Goal: Task Accomplishment & Management: Complete application form

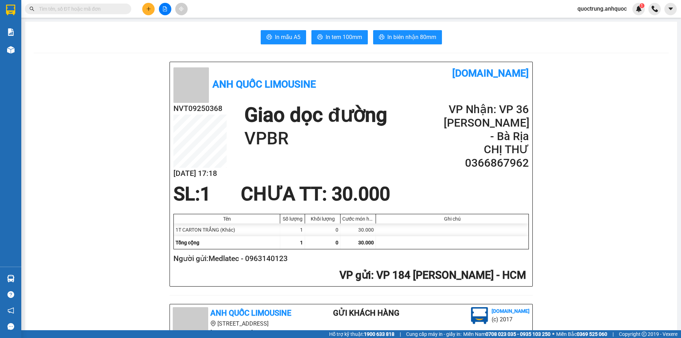
click at [151, 9] on icon "plus" at bounding box center [148, 8] width 5 height 5
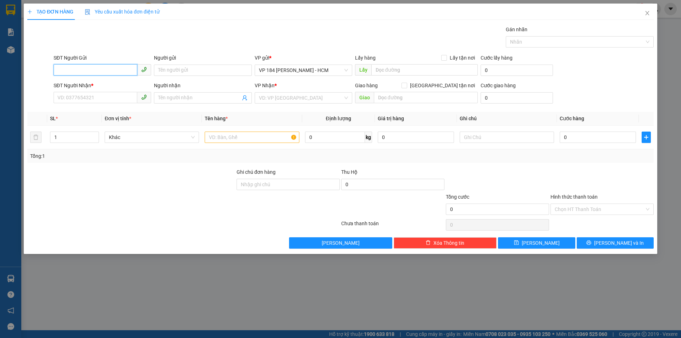
click at [110, 67] on input "SĐT Người Gửi" at bounding box center [96, 69] width 84 height 11
type input "0386521345"
click at [175, 74] on input "Người gửi" at bounding box center [203, 70] width 98 height 11
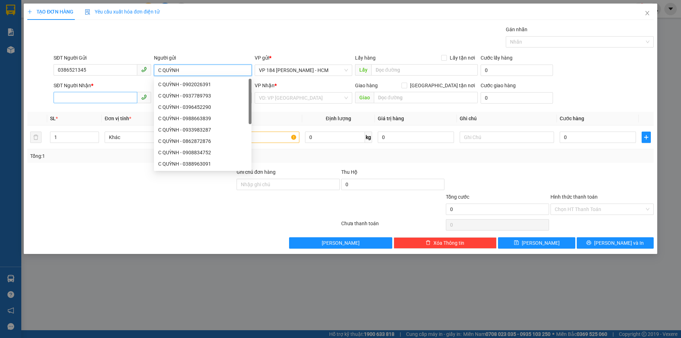
type input "C QUỲNH"
click at [100, 96] on input "SĐT Người Nhận *" at bounding box center [96, 97] width 84 height 11
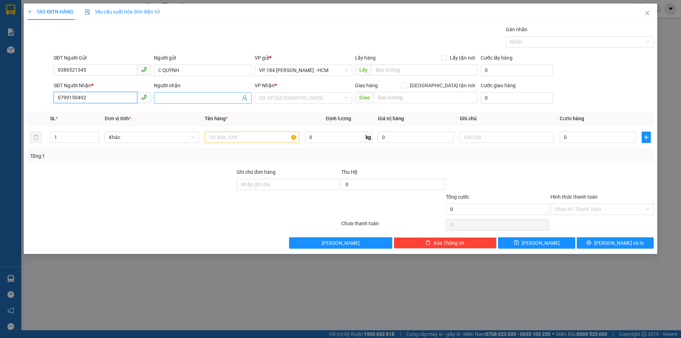
type input "0799150492"
click at [184, 101] on input "Người nhận" at bounding box center [199, 98] width 82 height 8
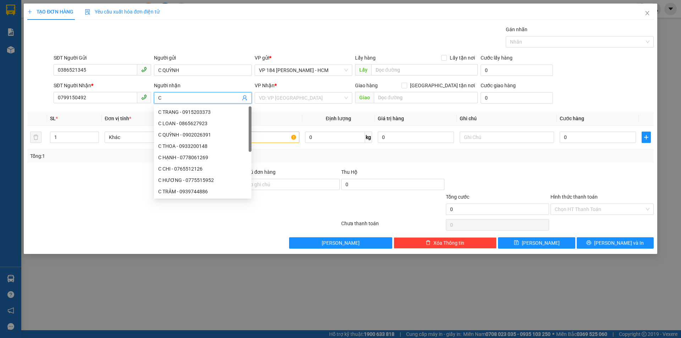
type input "C"
type input "A THÀNH"
click at [300, 96] on input "search" at bounding box center [301, 98] width 84 height 11
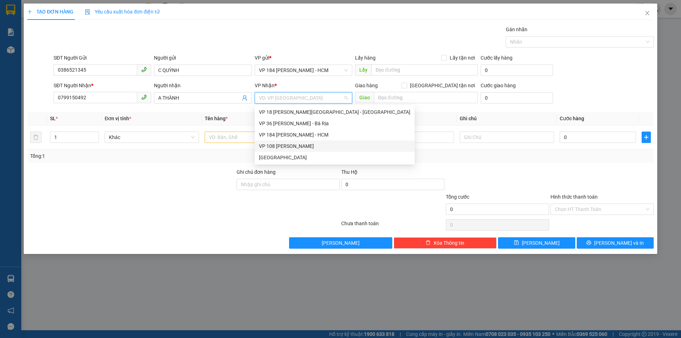
click at [309, 144] on div "VP 108 [PERSON_NAME]" at bounding box center [334, 146] width 151 height 8
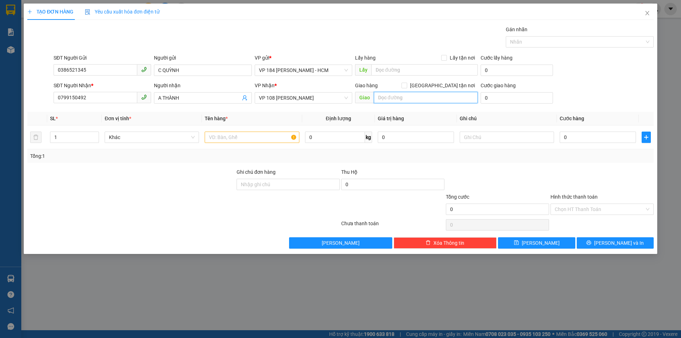
click at [404, 96] on input "text" at bounding box center [426, 97] width 104 height 11
click at [305, 98] on span "VP 108 [PERSON_NAME]" at bounding box center [303, 98] width 89 height 11
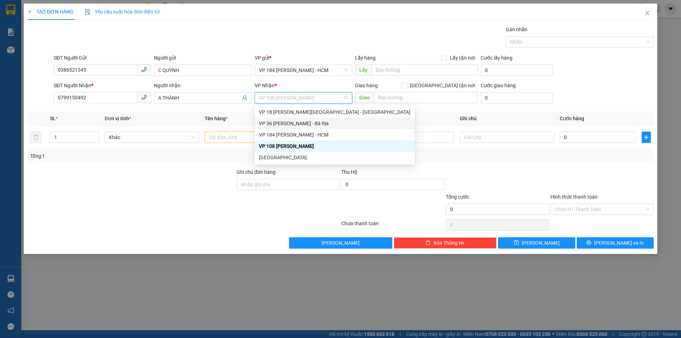
click at [244, 115] on th "Tên hàng *" at bounding box center [252, 119] width 100 height 14
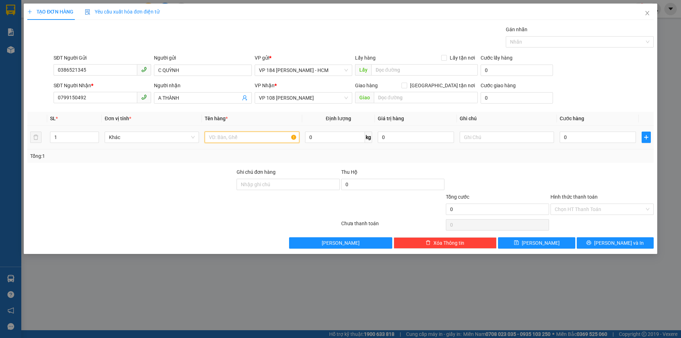
click at [240, 137] on input "text" at bounding box center [252, 137] width 94 height 11
click at [228, 138] on input "text" at bounding box center [252, 137] width 94 height 11
type input "1PBI AQ"
click at [577, 138] on input "0" at bounding box center [598, 137] width 76 height 11
type input "2"
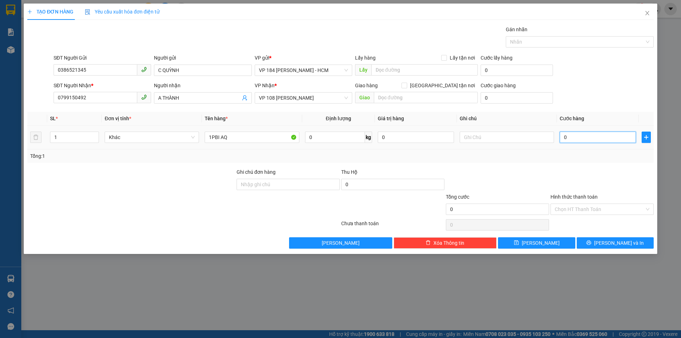
type input "2"
type input "20"
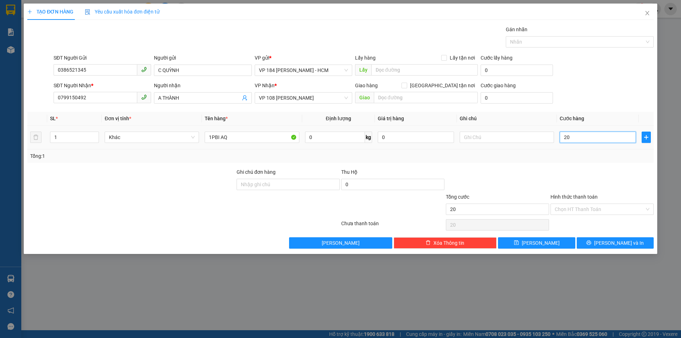
type input "200"
type input "2.000"
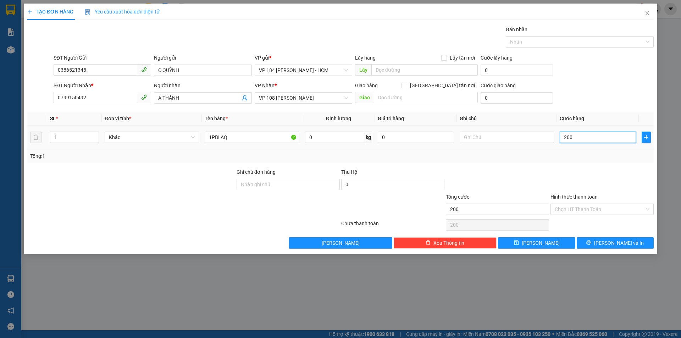
type input "2.000"
type input "20.000"
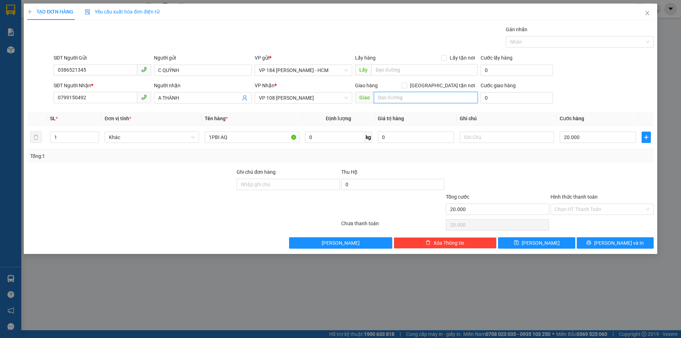
click at [436, 93] on input "text" at bounding box center [426, 97] width 104 height 11
drag, startPoint x: 323, startPoint y: 110, endPoint x: 320, endPoint y: 87, distance: 23.0
click at [321, 108] on div "Transit Pickup Surcharge Ids Transit Deliver Surcharge Ids Transit Deliver Surc…" at bounding box center [340, 137] width 626 height 223
drag, startPoint x: 319, startPoint y: 87, endPoint x: 316, endPoint y: 96, distance: 9.9
click at [319, 88] on div "VP Nhận *" at bounding box center [304, 86] width 98 height 8
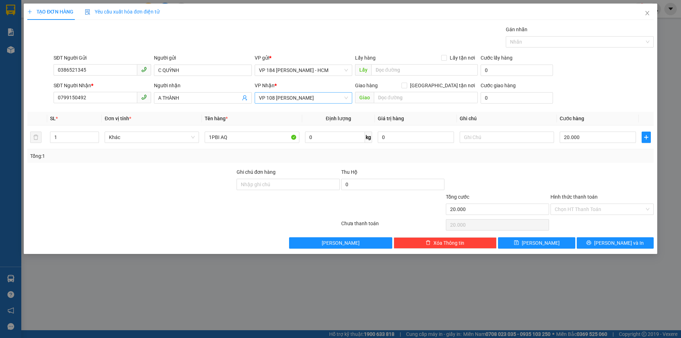
click at [316, 96] on span "VP 108 [PERSON_NAME]" at bounding box center [303, 98] width 89 height 11
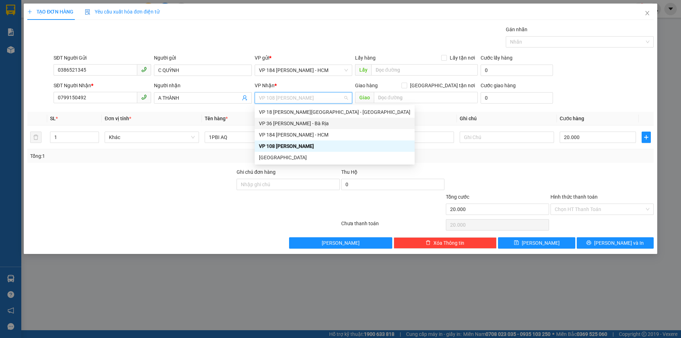
click at [281, 123] on div "VP 36 [PERSON_NAME] - Bà Rịa" at bounding box center [334, 124] width 151 height 8
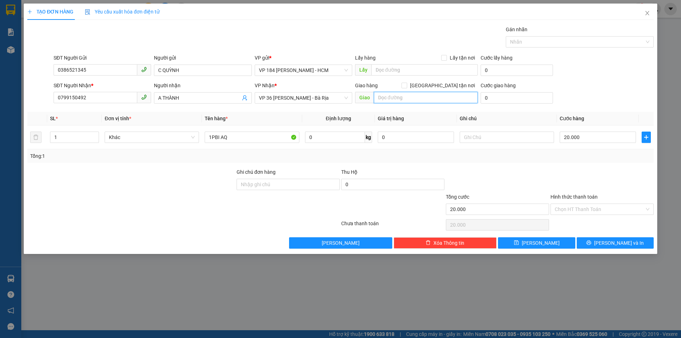
click at [403, 99] on input "text" at bounding box center [426, 97] width 104 height 11
type input "VPBR"
click at [611, 238] on button "[PERSON_NAME] và In" at bounding box center [615, 242] width 77 height 11
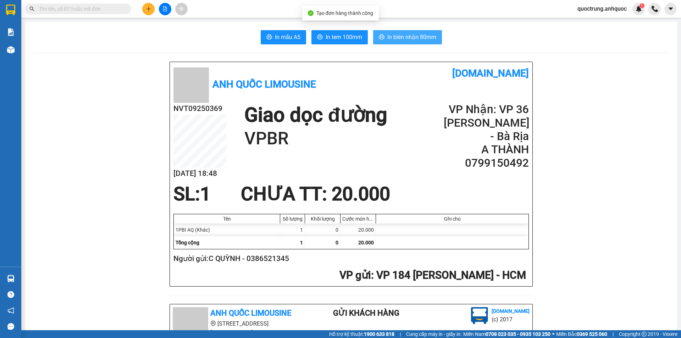
click at [401, 35] on span "In biên nhận 80mm" at bounding box center [411, 37] width 49 height 9
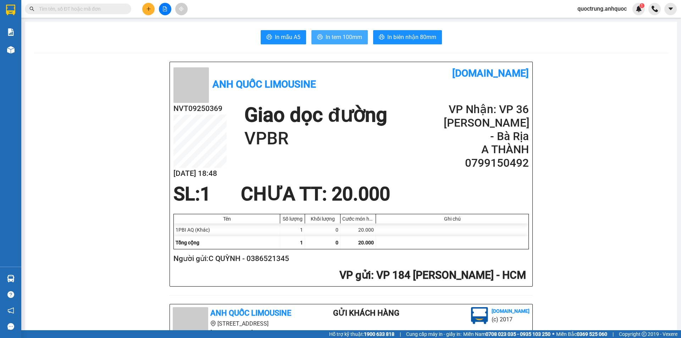
click at [322, 31] on button "In tem 100mm" at bounding box center [339, 37] width 56 height 14
click at [165, 11] on button at bounding box center [165, 9] width 12 height 12
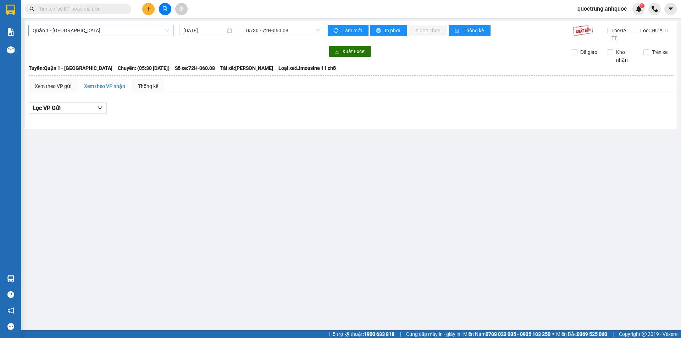
drag, startPoint x: 79, startPoint y: 38, endPoint x: 74, endPoint y: 34, distance: 6.3
click at [79, 38] on div "Quận 1 - [GEOGRAPHIC_DATA] [DATE] 05:30 - 72H-060.08" at bounding box center [176, 33] width 296 height 17
click at [74, 33] on span "Quận 1 - [GEOGRAPHIC_DATA]" at bounding box center [101, 30] width 137 height 11
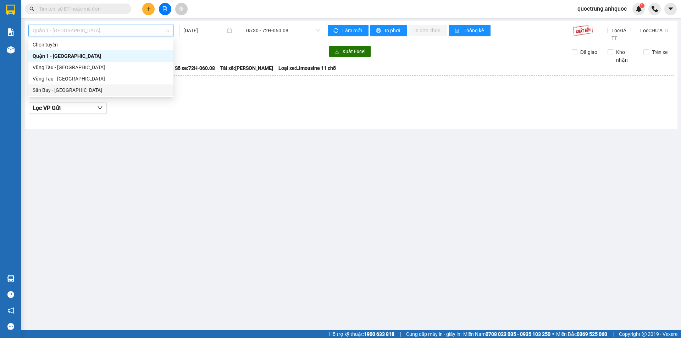
click at [52, 88] on div "Sân Bay - [GEOGRAPHIC_DATA]" at bounding box center [101, 90] width 137 height 8
type input "[DATE]"
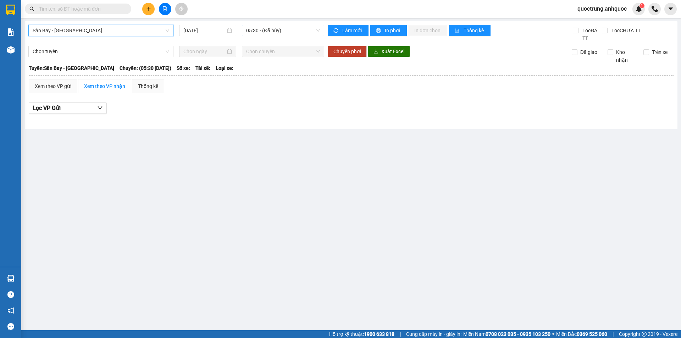
click at [255, 32] on span "05:30 - (Đã hủy)" at bounding box center [283, 30] width 74 height 11
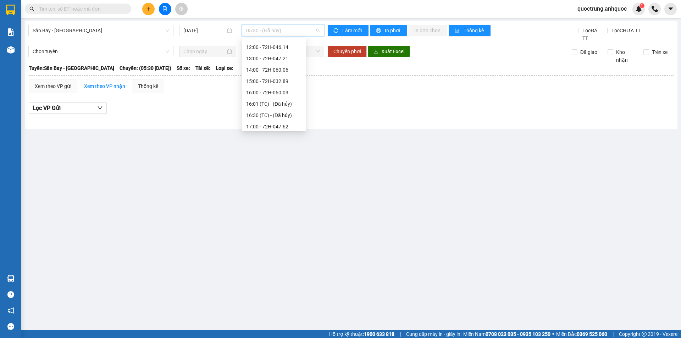
scroll to position [213, 0]
click at [262, 71] on div "17:45 (TC) - 72H-046.31" at bounding box center [273, 70] width 55 height 8
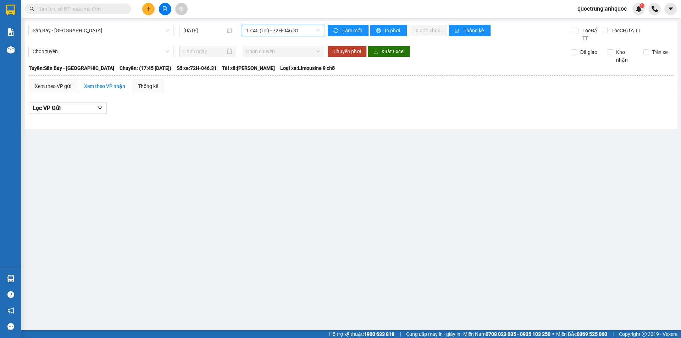
click at [269, 28] on span "17:45 (TC) - 72H-046.31" at bounding box center [283, 30] width 74 height 11
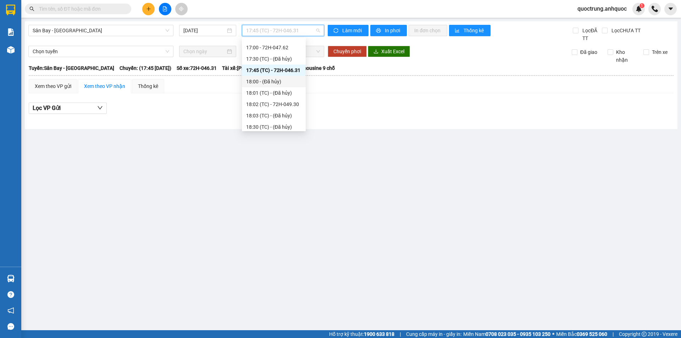
click at [267, 83] on div "18:00 - (Đã hủy)" at bounding box center [273, 82] width 55 height 8
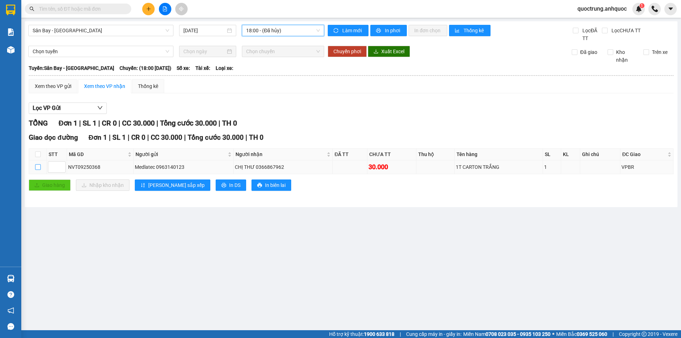
click at [37, 170] on input "checkbox" at bounding box center [38, 167] width 6 height 6
checkbox input "true"
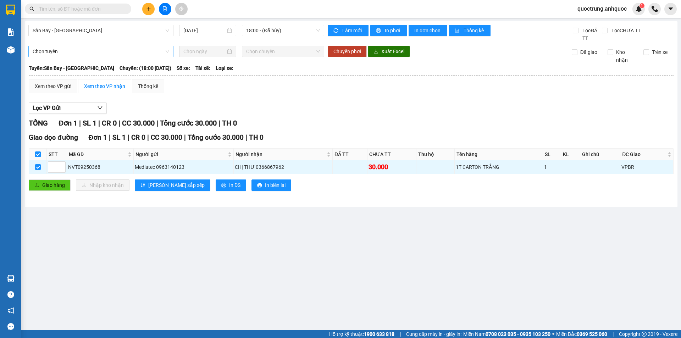
click at [131, 53] on span "Chọn tuyến" at bounding box center [101, 51] width 137 height 11
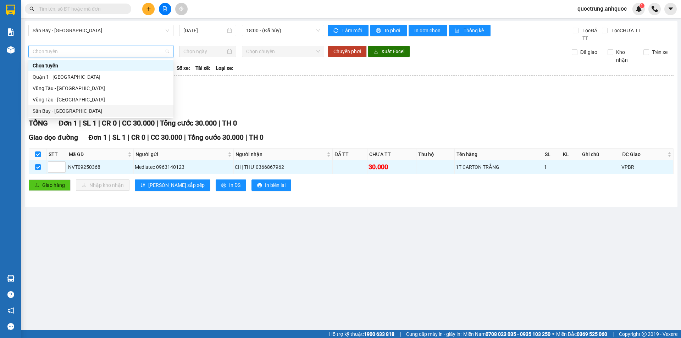
click at [53, 113] on div "Sân Bay - [GEOGRAPHIC_DATA]" at bounding box center [101, 111] width 137 height 8
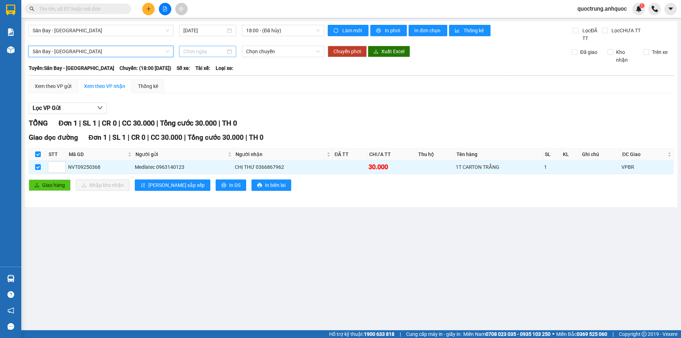
click at [202, 54] on input at bounding box center [204, 52] width 42 height 8
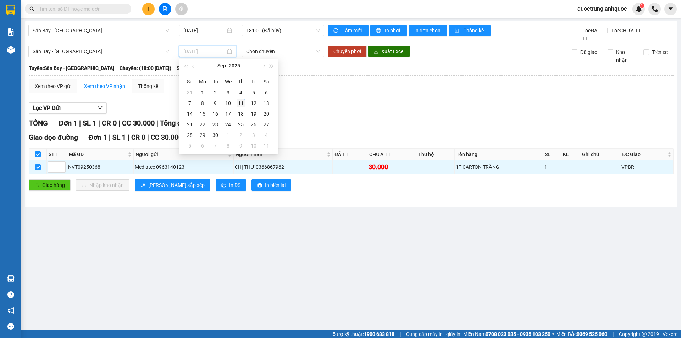
type input "[DATE]"
click at [240, 104] on div "11" at bounding box center [241, 103] width 9 height 9
type input "[DATE]"
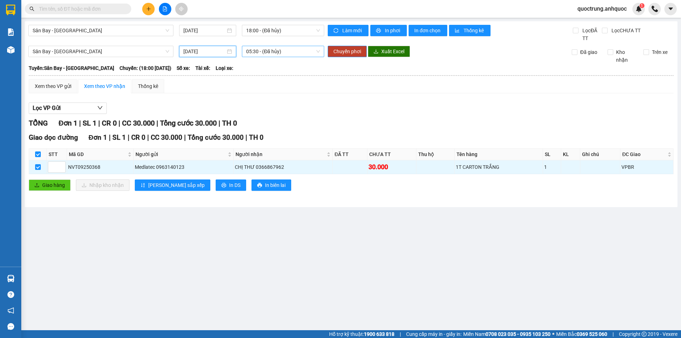
click at [260, 53] on span "05:30 - (Đã hủy)" at bounding box center [283, 51] width 74 height 11
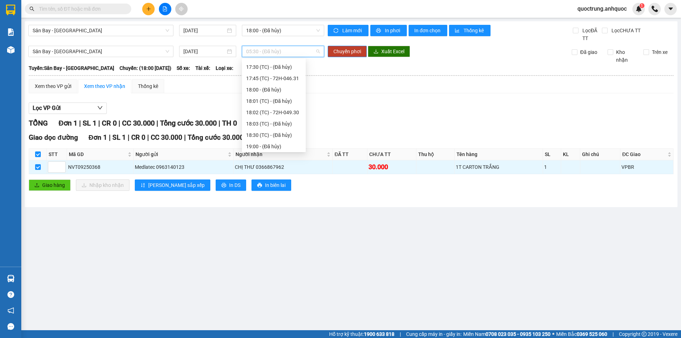
scroll to position [213, 0]
click at [266, 92] on div "17:45 (TC) - 72H-046.31" at bounding box center [273, 91] width 55 height 8
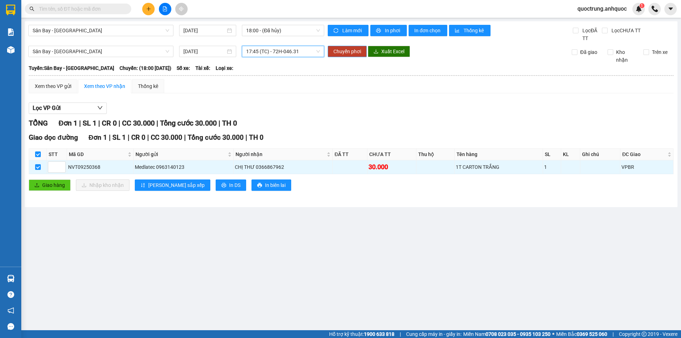
click at [346, 54] on span "Chuyển phơi" at bounding box center [347, 52] width 28 height 8
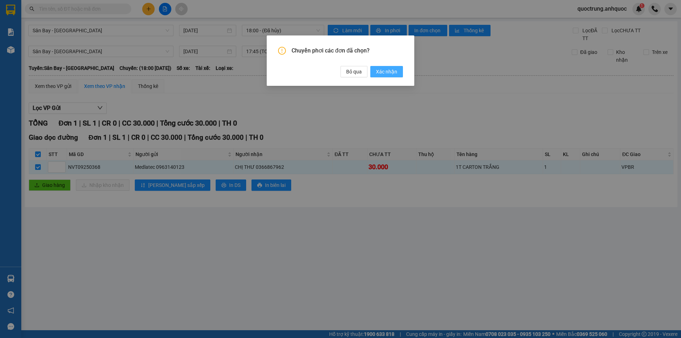
click at [382, 72] on span "Xác nhận" at bounding box center [386, 72] width 21 height 8
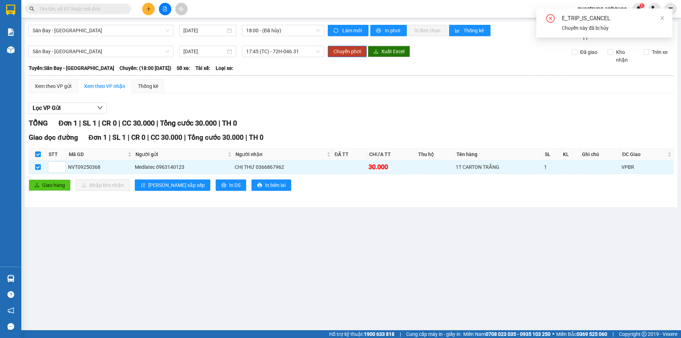
checkbox input "false"
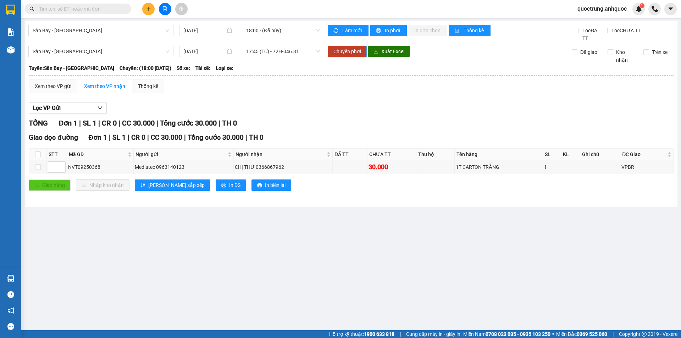
click at [341, 53] on span "Chuyển phơi" at bounding box center [347, 52] width 28 height 8
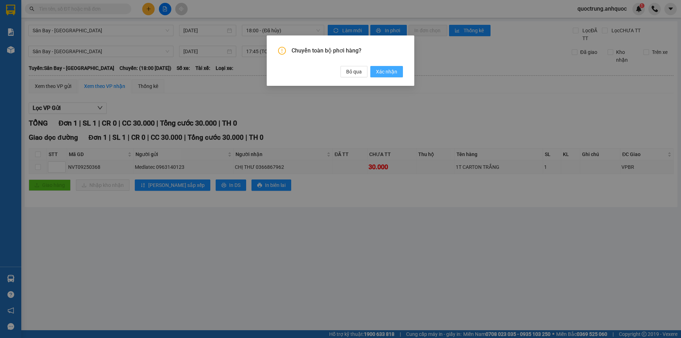
click at [398, 72] on button "Xác nhận" at bounding box center [386, 71] width 33 height 11
